Goal: Find specific page/section

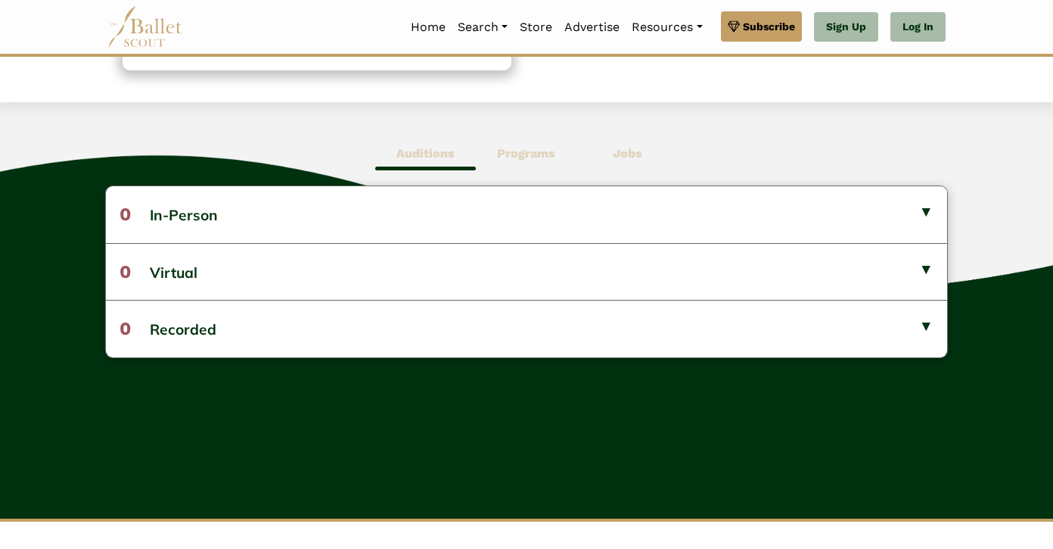
scroll to position [356, 0]
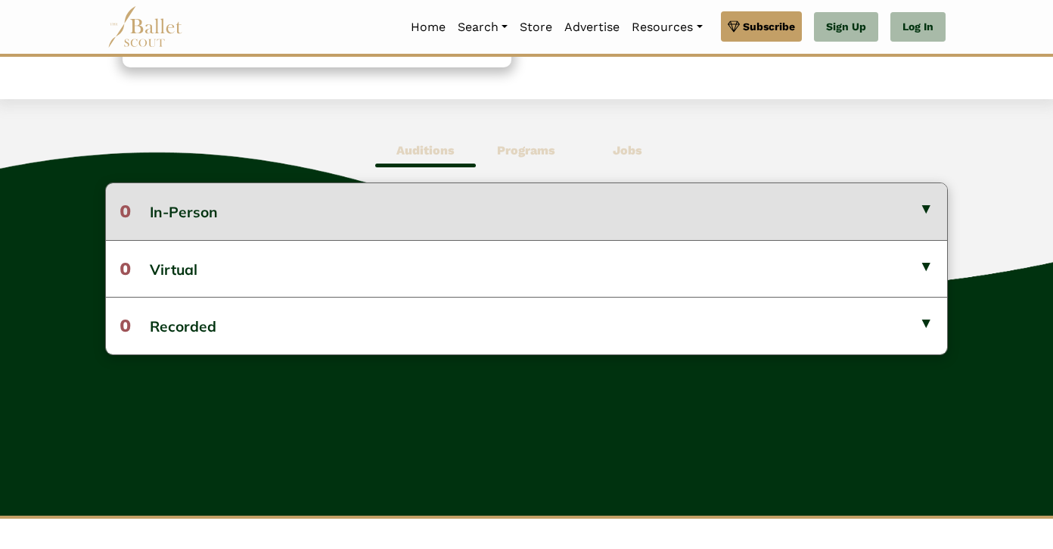
click at [926, 209] on button "0 In-Person" at bounding box center [527, 211] width 842 height 56
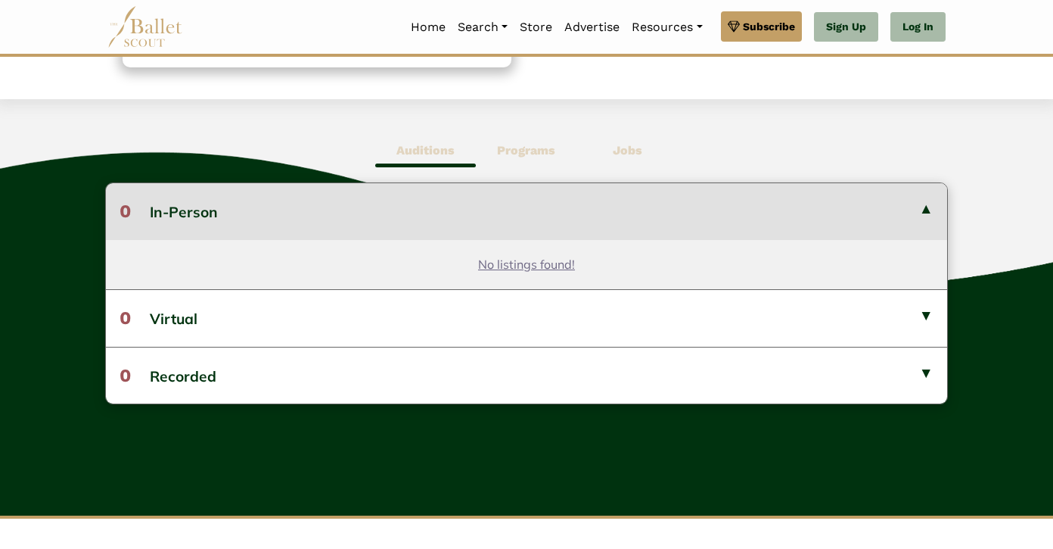
click at [926, 209] on button "0 In-Person" at bounding box center [527, 211] width 842 height 56
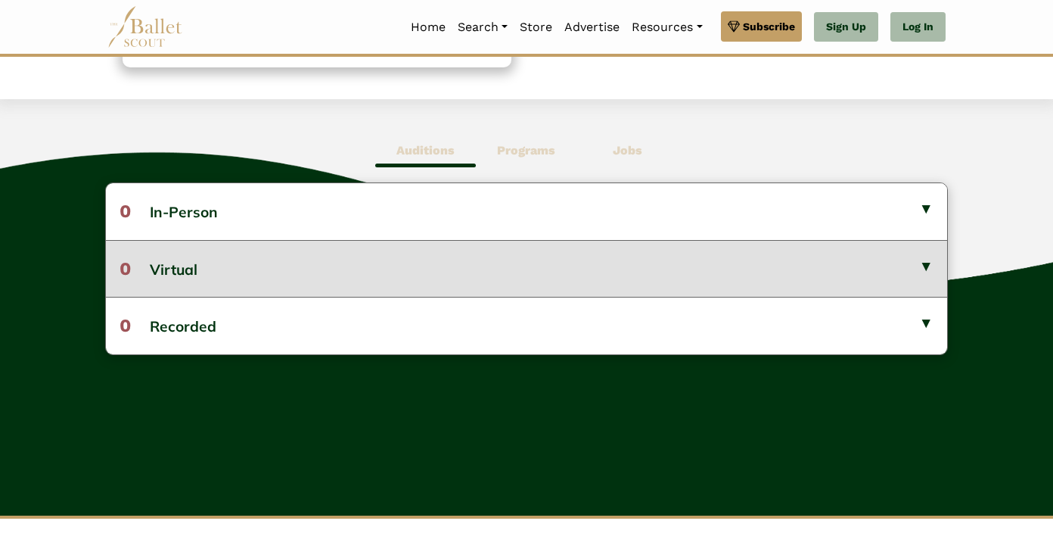
click at [932, 269] on button "0 Virtual" at bounding box center [527, 268] width 842 height 57
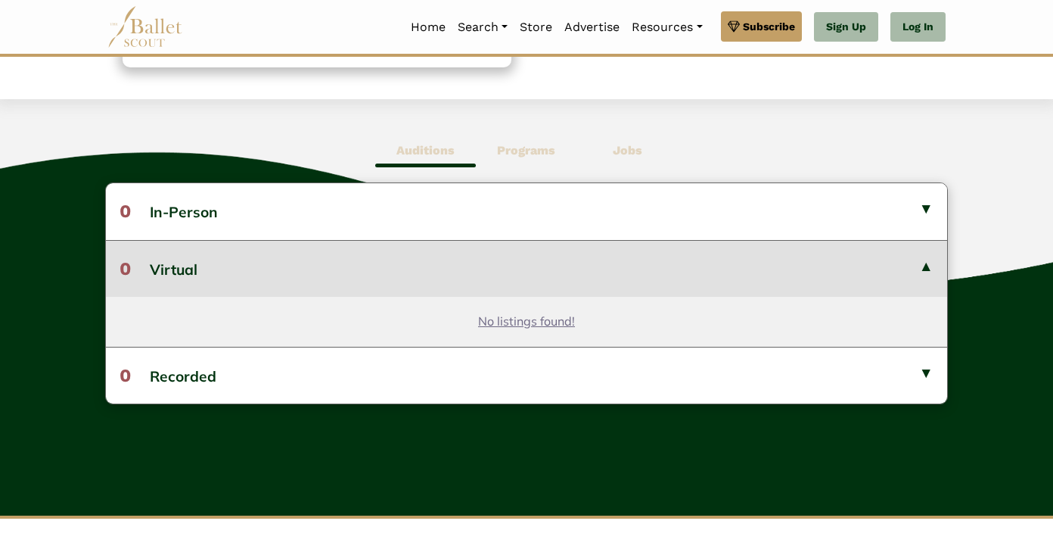
click at [932, 268] on button "0 Virtual" at bounding box center [527, 268] width 842 height 57
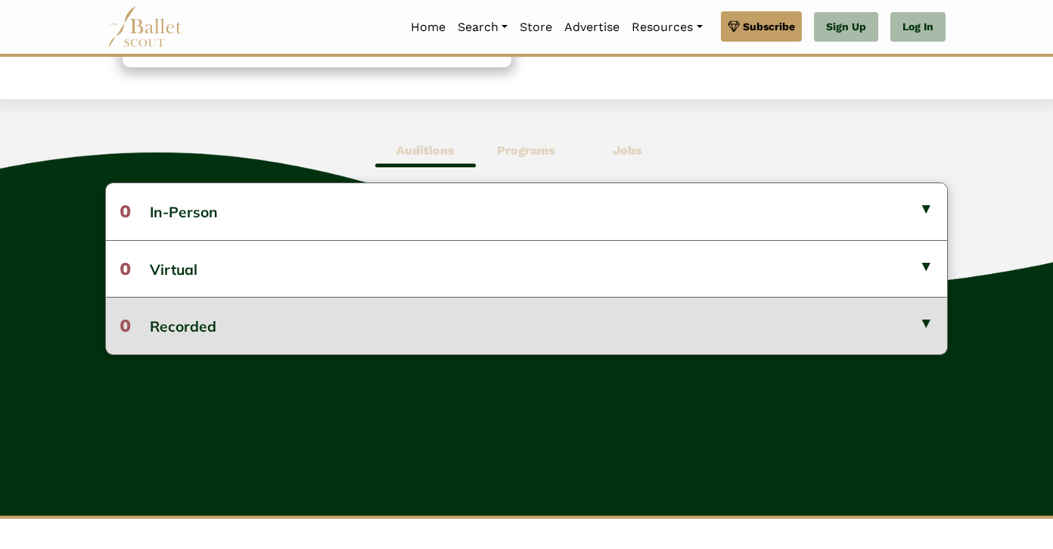
click at [931, 319] on button "0 Recorded" at bounding box center [527, 325] width 842 height 57
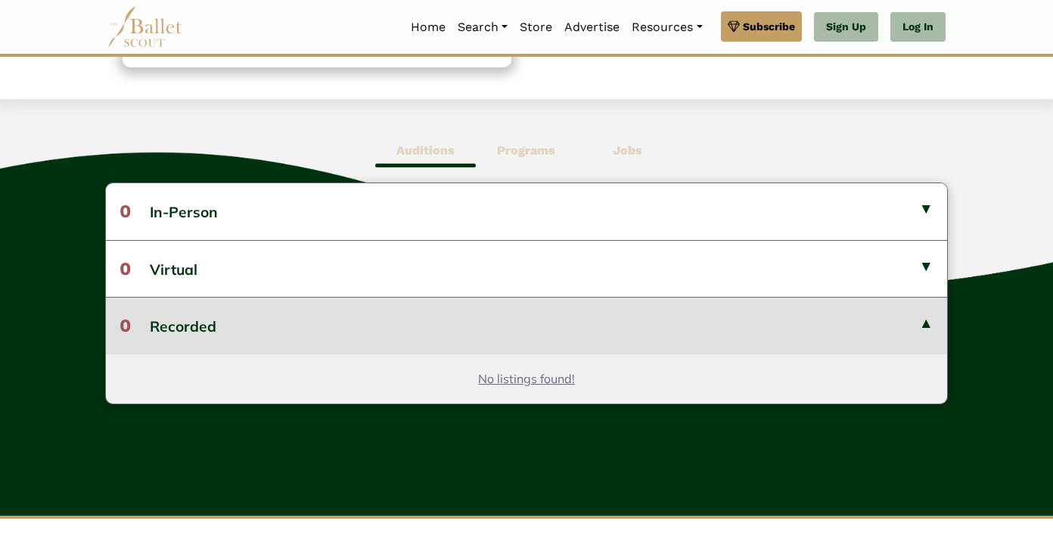
click at [931, 318] on button "0 Recorded" at bounding box center [527, 325] width 842 height 57
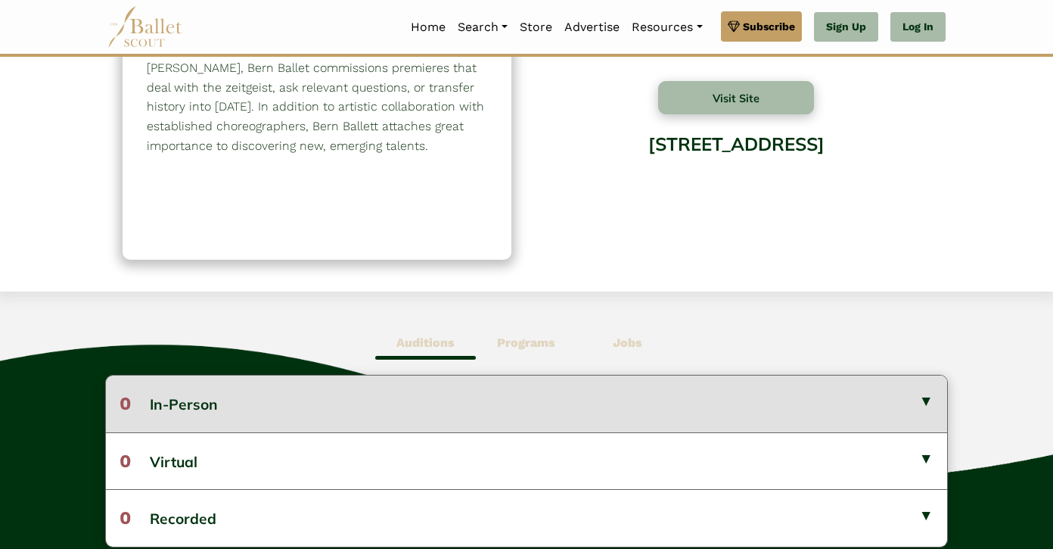
scroll to position [0, 0]
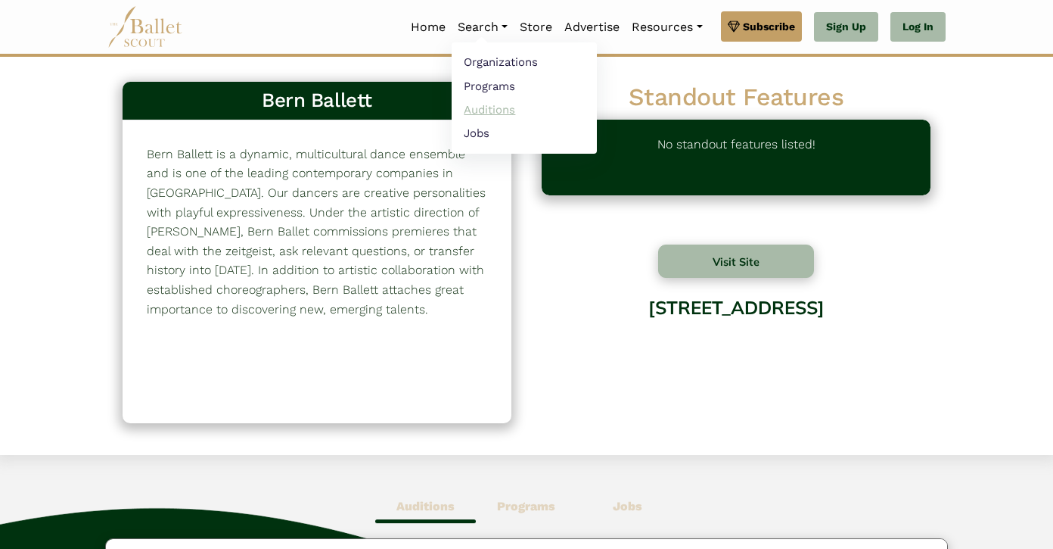
click at [558, 110] on link "Auditions" at bounding box center [524, 109] width 145 height 23
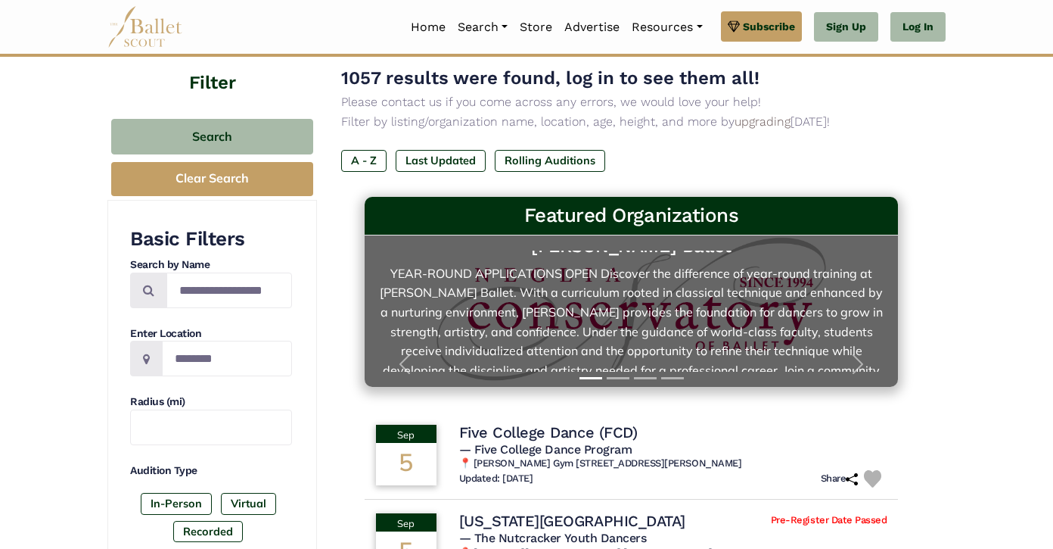
scroll to position [24, 0]
